Goal: Task Accomplishment & Management: Use online tool/utility

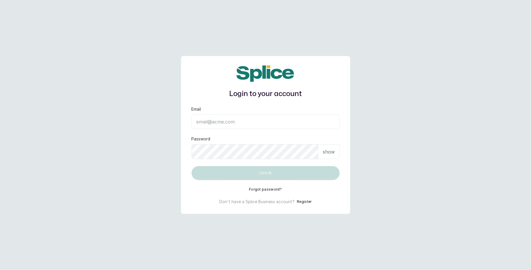
click at [246, 126] on input "Email" at bounding box center [265, 121] width 148 height 15
type input "[EMAIL_ADDRESS][DOMAIN_NAME]"
click at [333, 151] on p "show" at bounding box center [329, 151] width 12 height 7
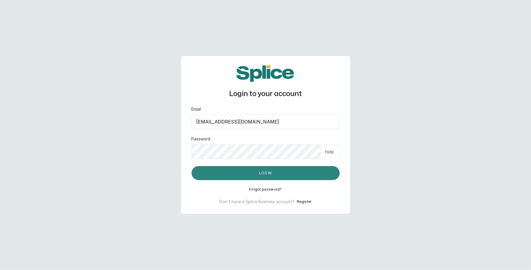
click at [286, 175] on button "Log in" at bounding box center [265, 173] width 148 height 14
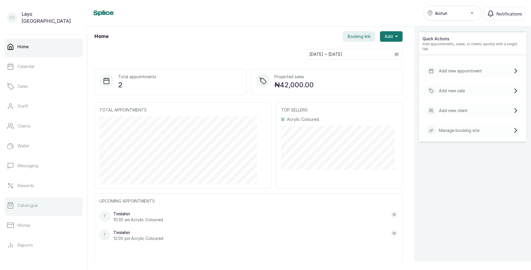
click at [28, 203] on p "Catalogue" at bounding box center [27, 205] width 20 height 6
